Goal: Task Accomplishment & Management: Use online tool/utility

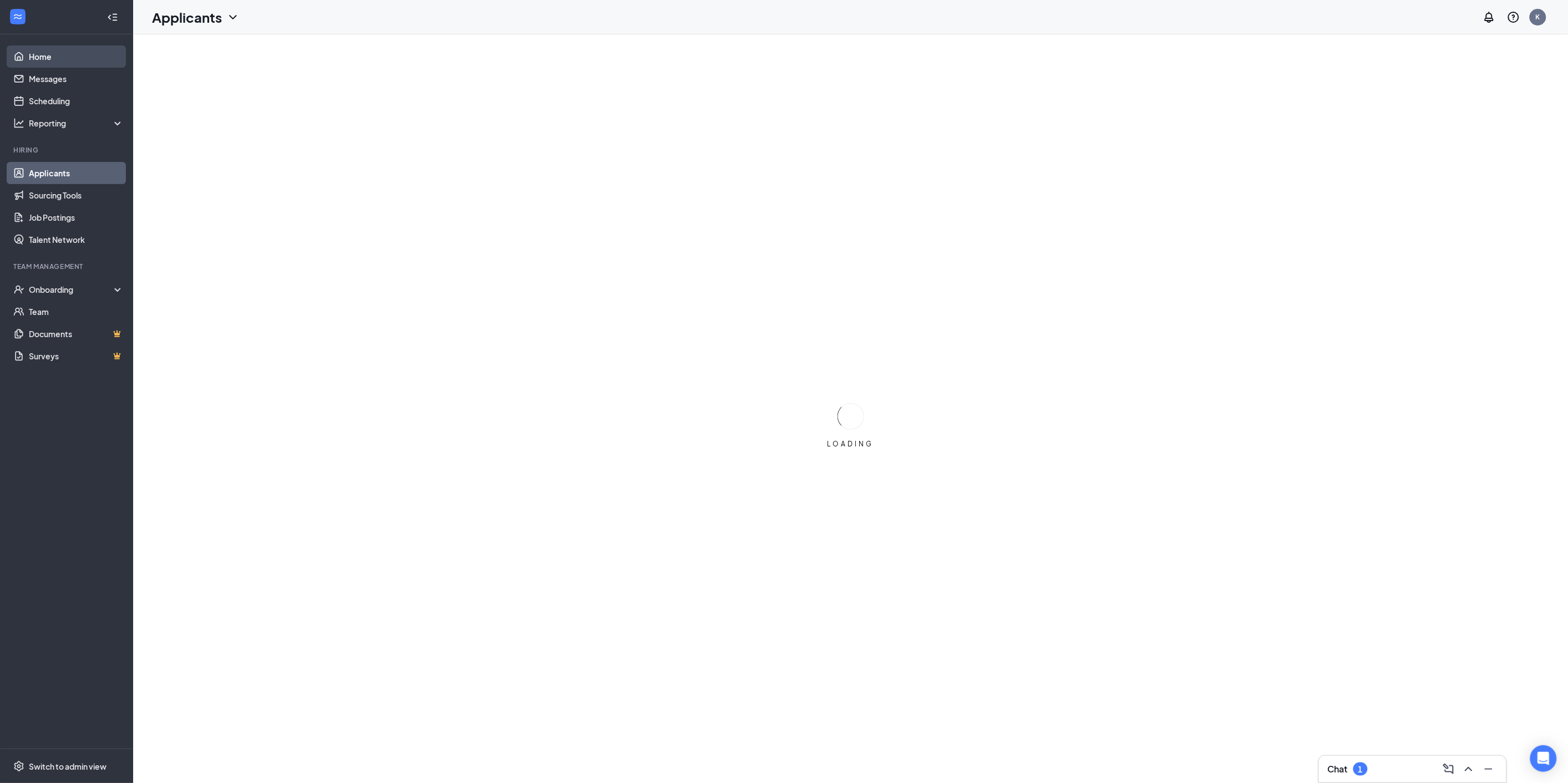
click at [38, 58] on link "Home" at bounding box center [77, 56] width 95 height 22
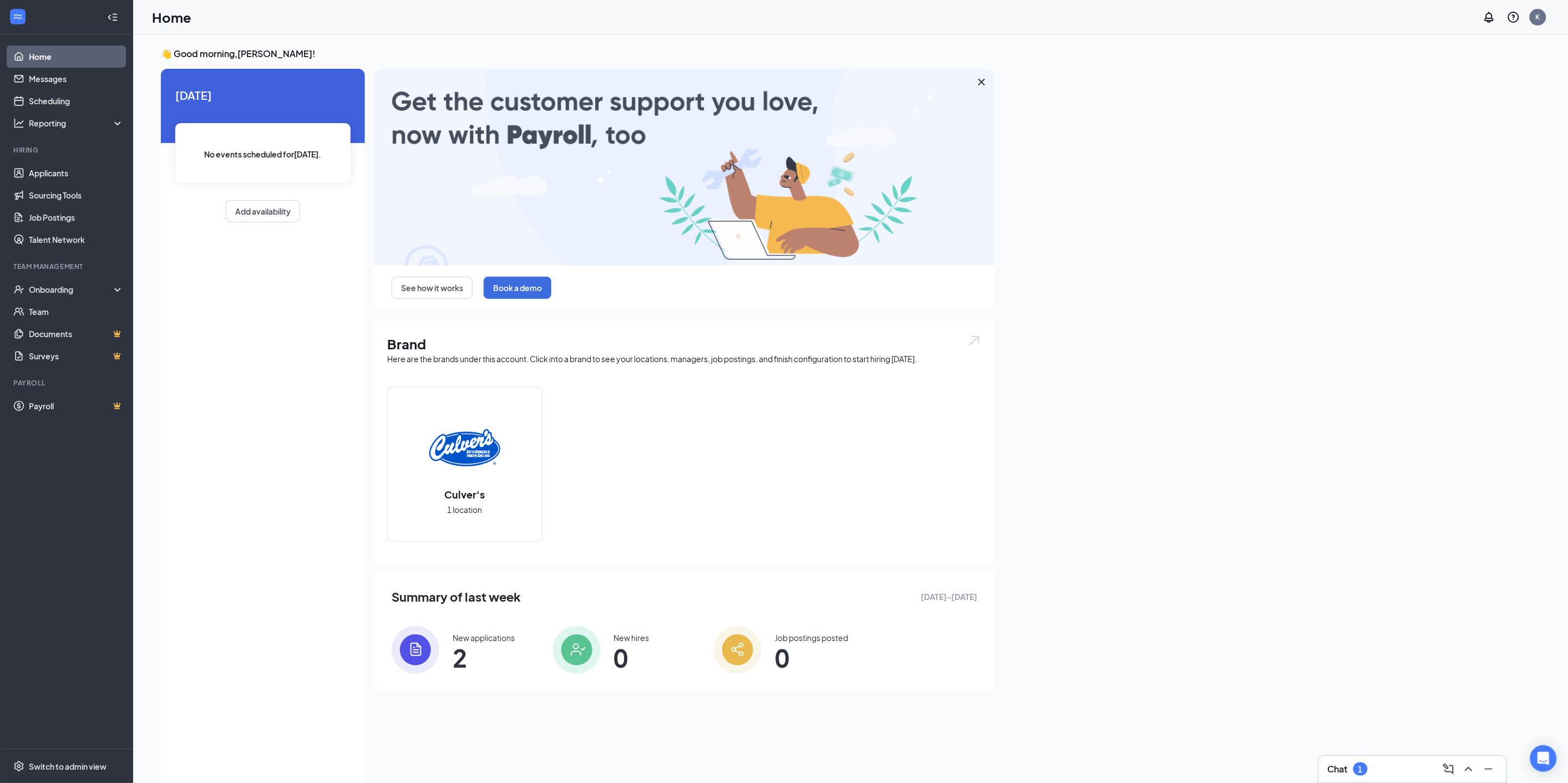
click at [766, 645] on div "Job postings posted 0" at bounding box center [785, 650] width 144 height 47
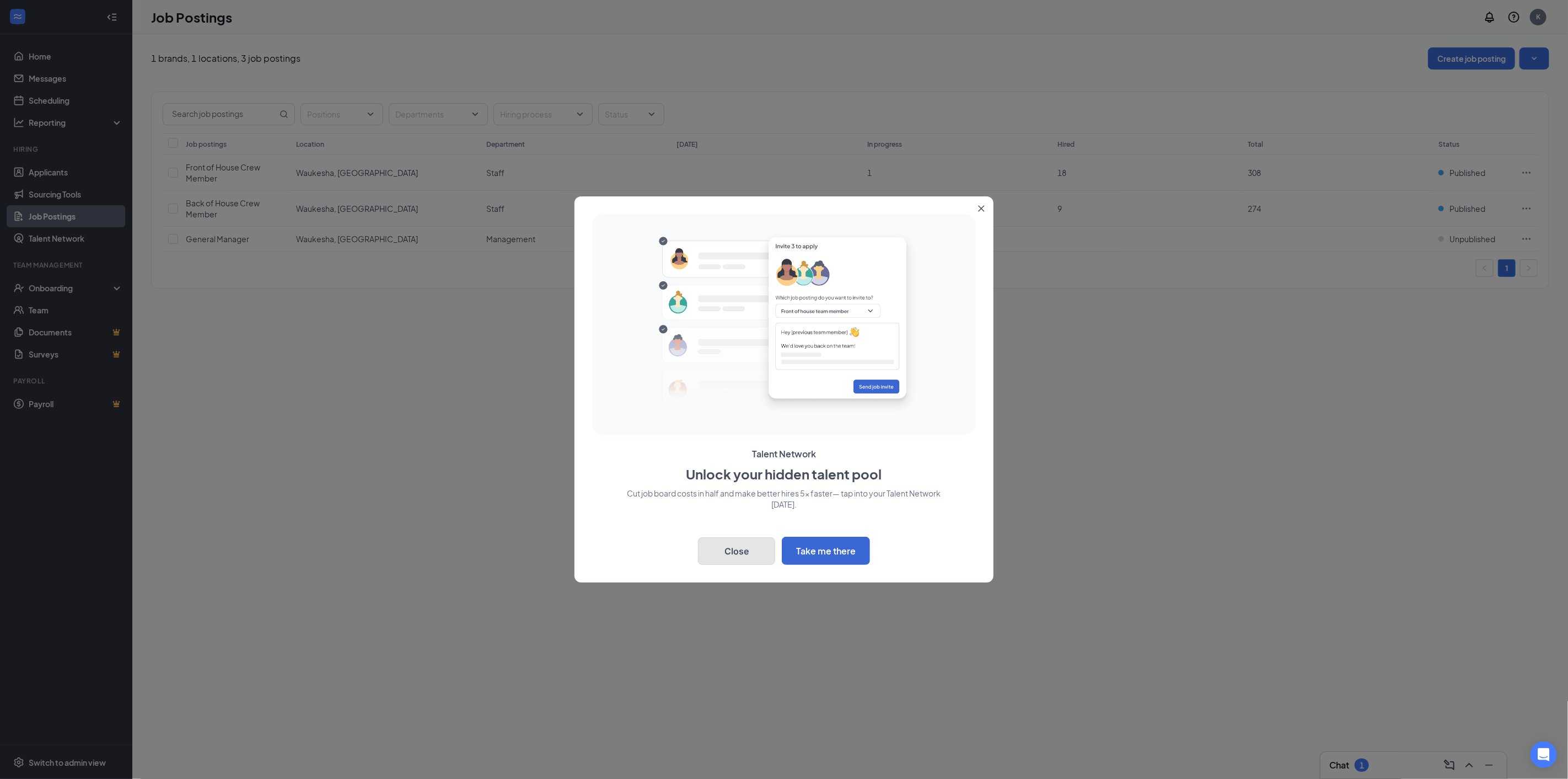
click at [736, 548] on button "Close" at bounding box center [736, 551] width 77 height 28
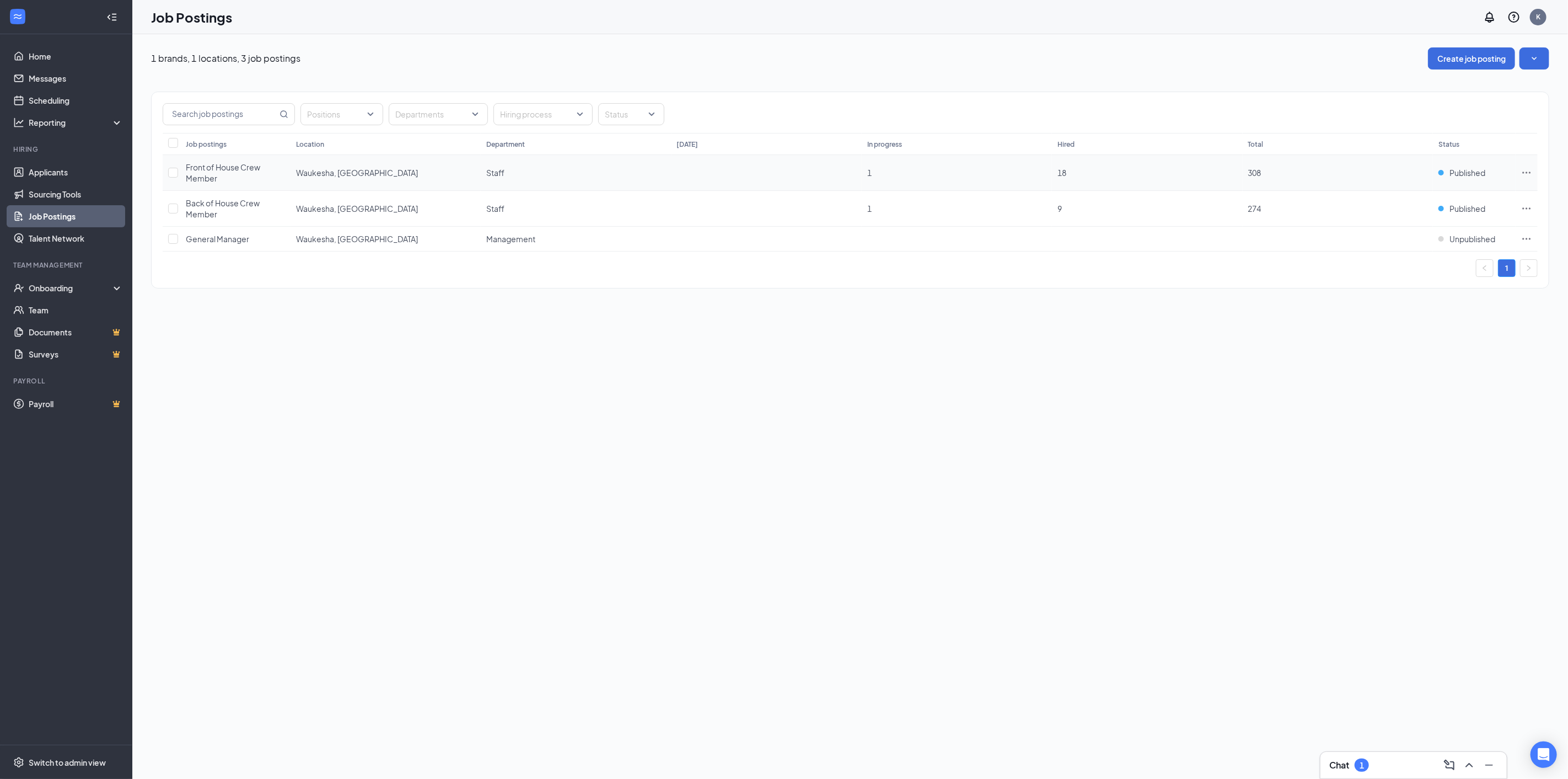
click at [178, 174] on td at bounding box center [172, 172] width 17 height 36
click at [244, 174] on div "Front of House Crew Member" at bounding box center [235, 172] width 99 height 22
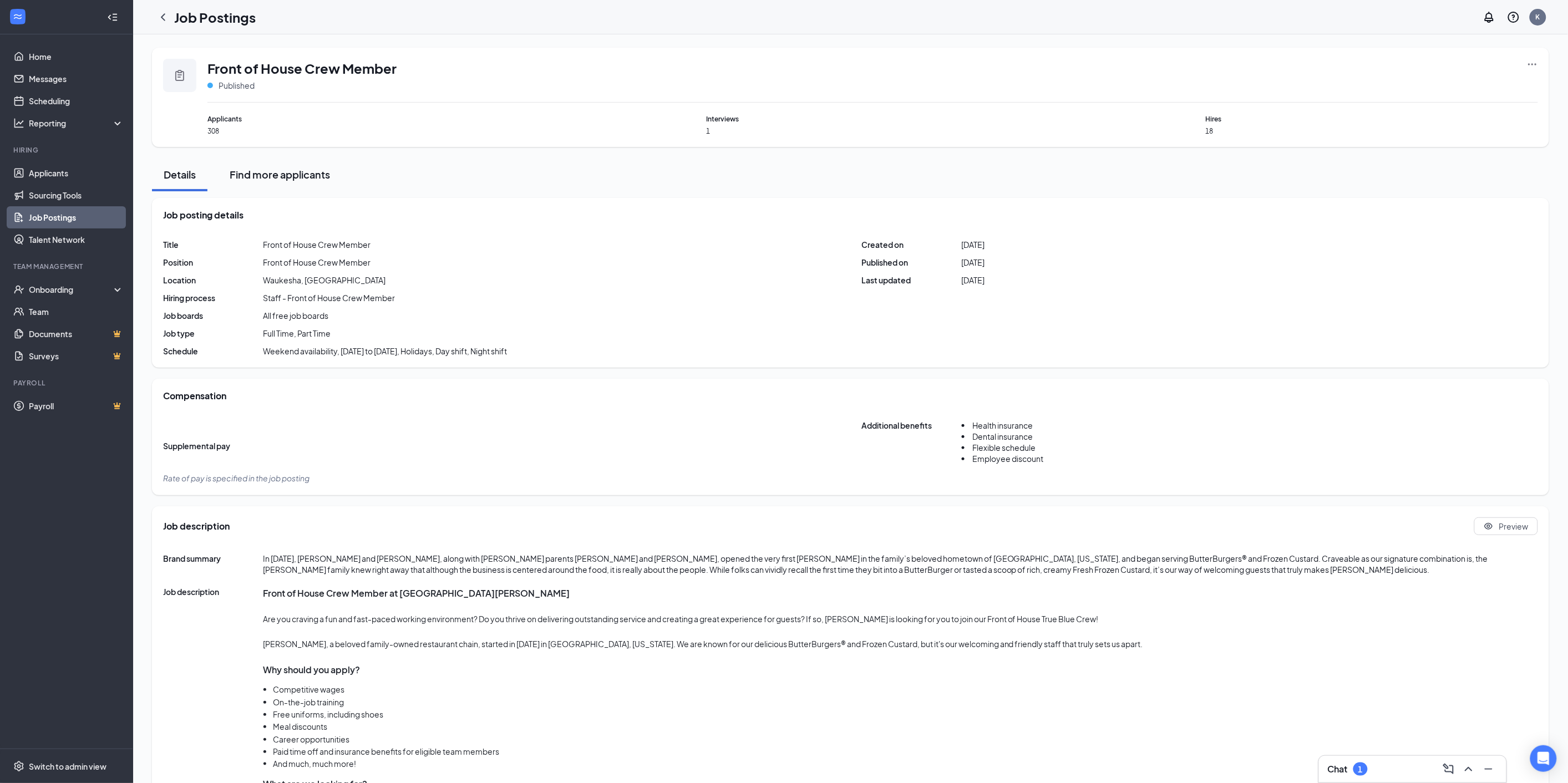
click at [276, 169] on div "Find more applicants" at bounding box center [280, 174] width 100 height 14
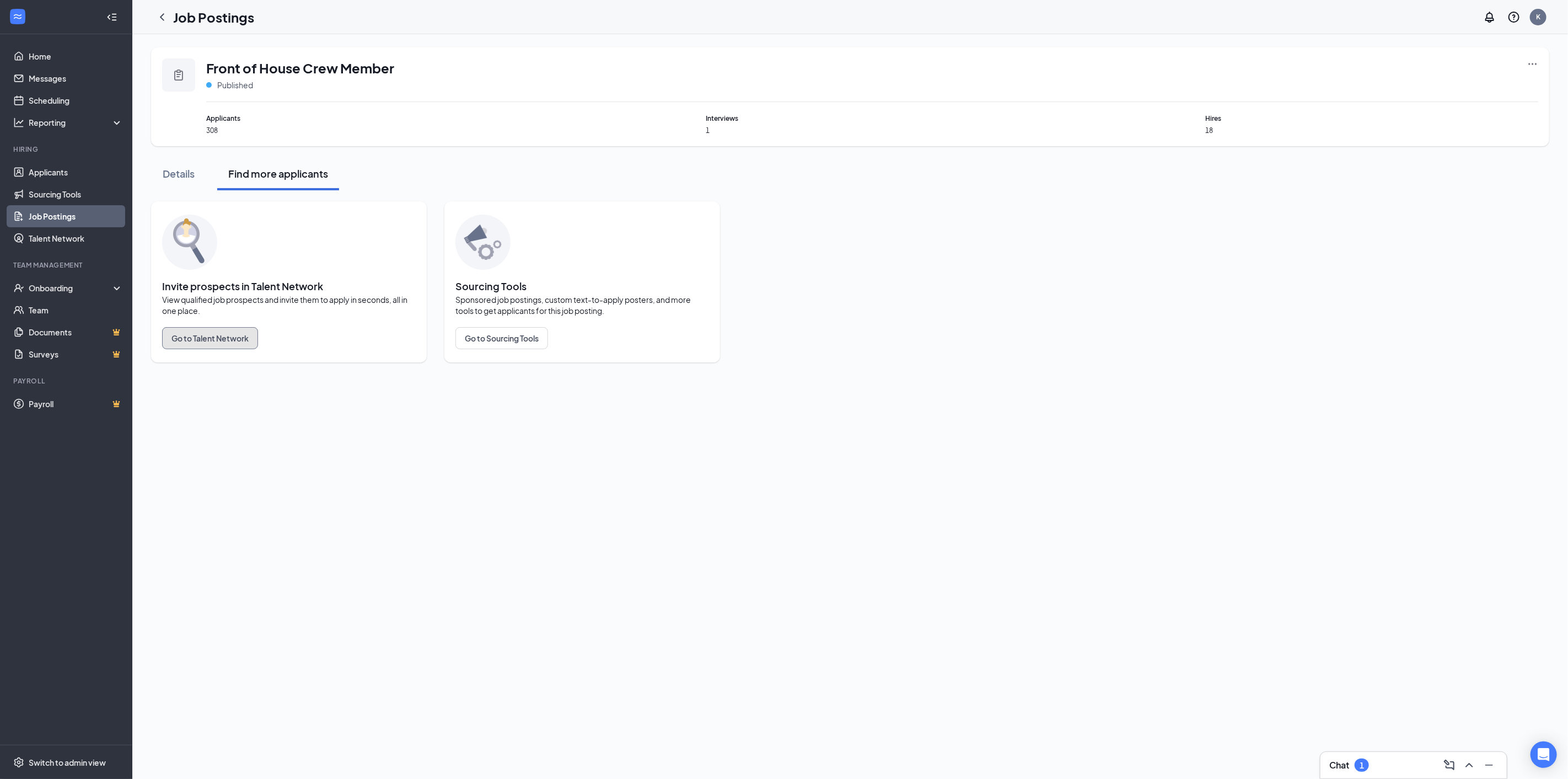
click at [197, 342] on button "Go to Talent Network" at bounding box center [210, 338] width 96 height 22
